Goal: Information Seeking & Learning: Learn about a topic

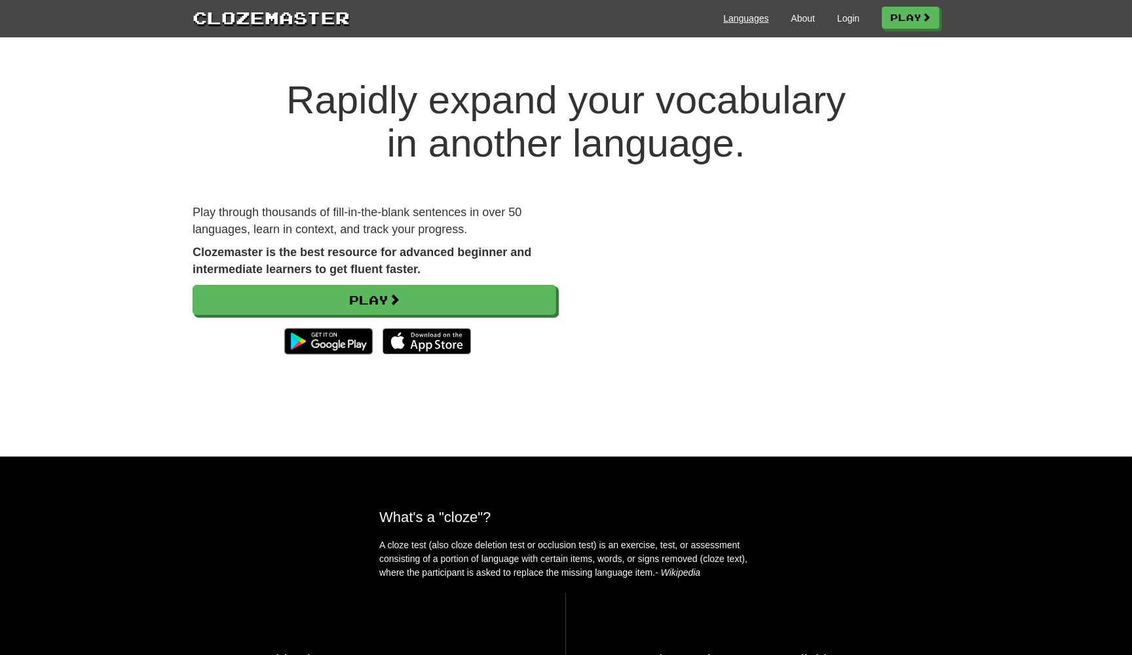
click at [741, 16] on link "Languages" at bounding box center [745, 18] width 45 height 13
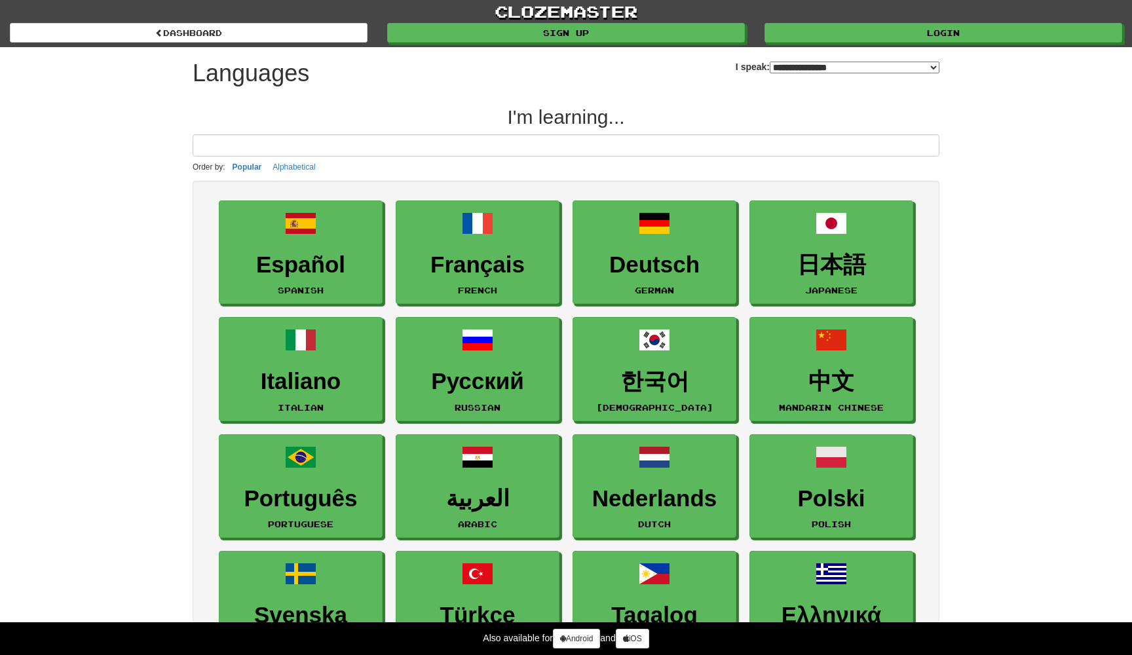
select select "*******"
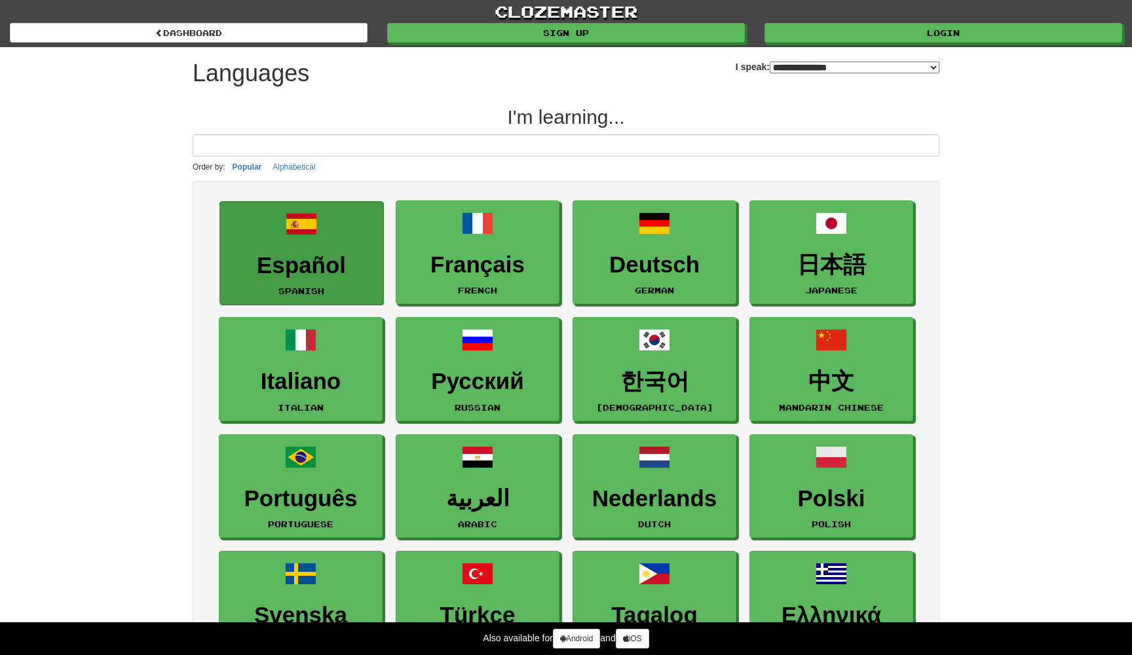
click at [343, 242] on link "Español Spanish" at bounding box center [301, 253] width 164 height 104
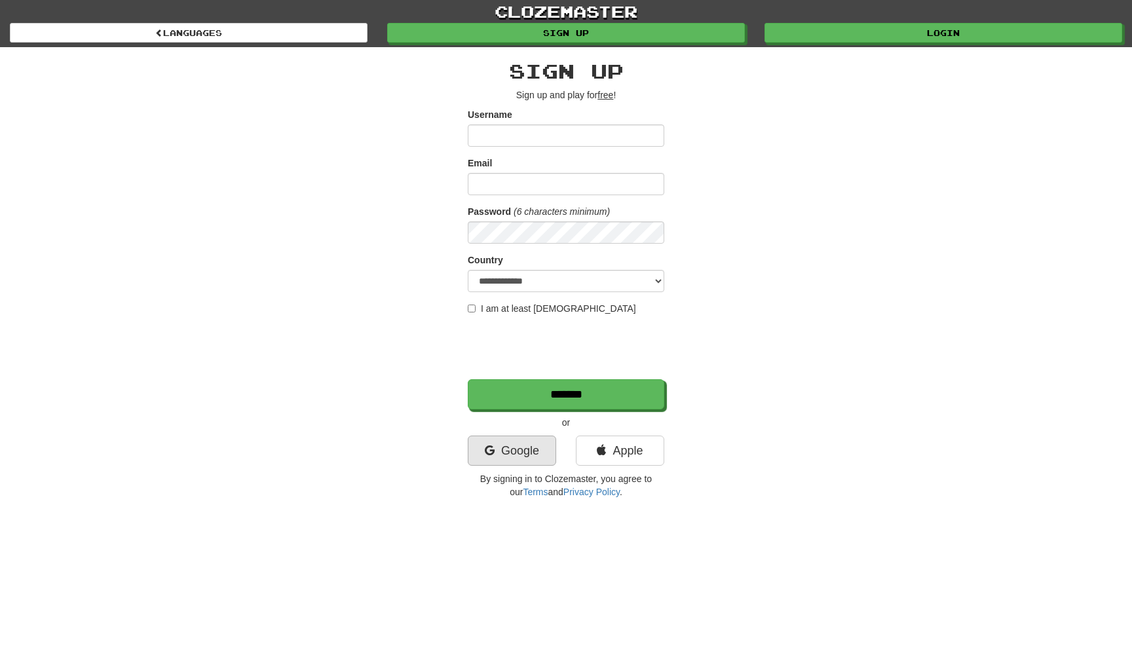
click at [505, 447] on link "Google" at bounding box center [512, 451] width 88 height 30
